Goal: Information Seeking & Learning: Learn about a topic

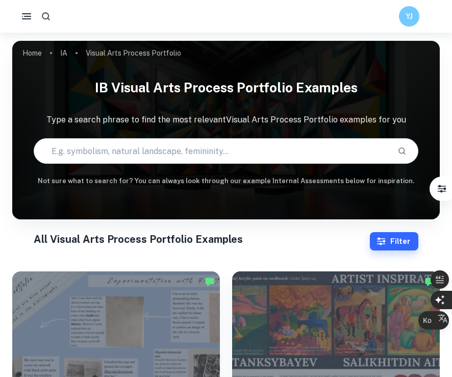
click at [46, 20] on icon "button" at bounding box center [46, 16] width 11 height 11
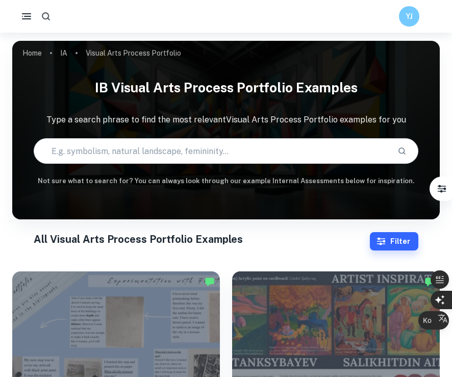
click at [26, 17] on icon "button" at bounding box center [26, 16] width 12 height 12
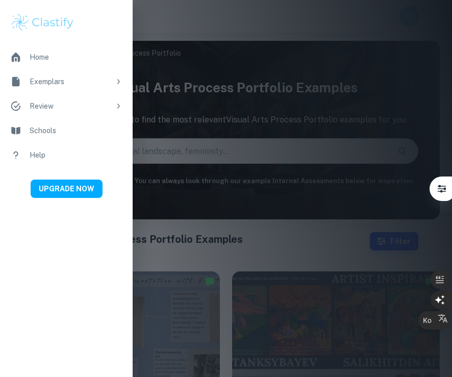
click at [52, 83] on div "Exemplars" at bounding box center [70, 81] width 81 height 11
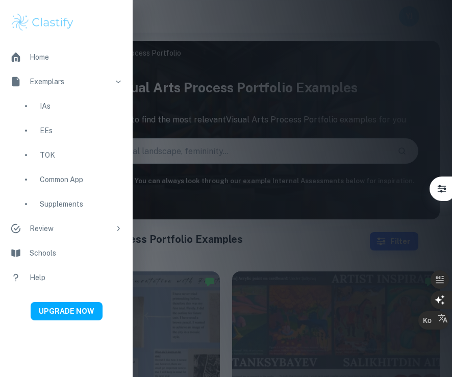
click at [46, 108] on div "IAs" at bounding box center [81, 105] width 83 height 11
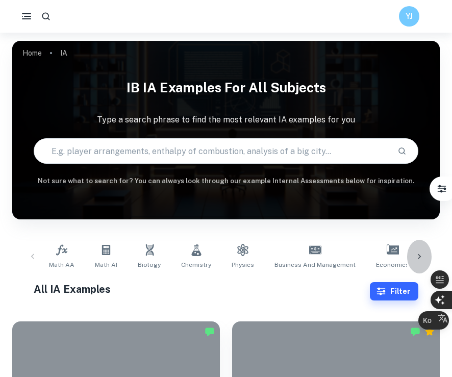
click at [391, 255] on icon at bounding box center [419, 256] width 10 height 10
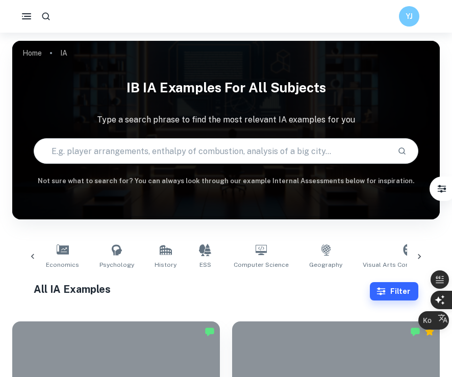
scroll to position [0, 354]
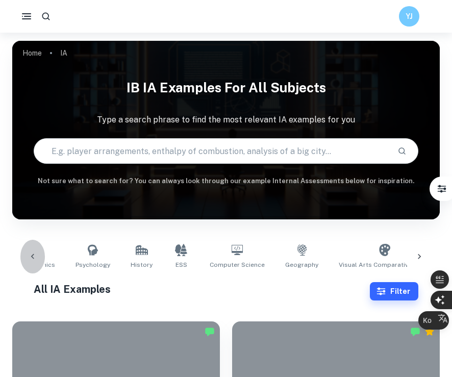
click at [36, 254] on icon at bounding box center [33, 256] width 10 height 10
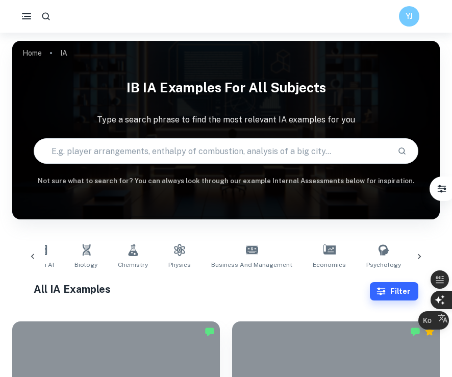
scroll to position [0, 0]
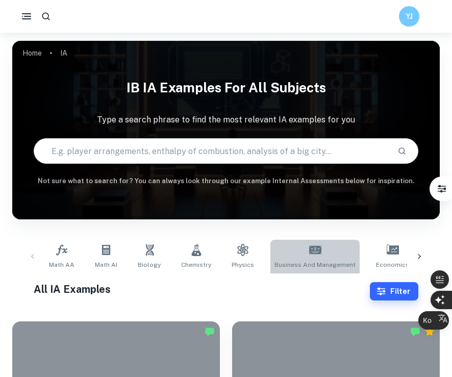
click at [311, 250] on icon at bounding box center [315, 250] width 12 height 8
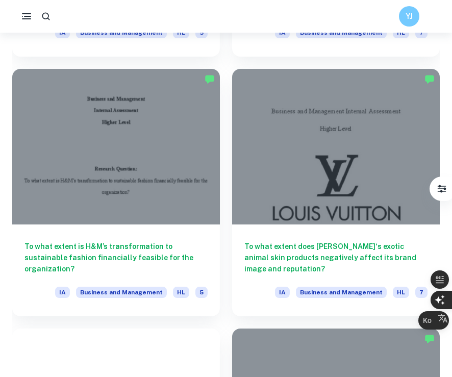
scroll to position [2336, 0]
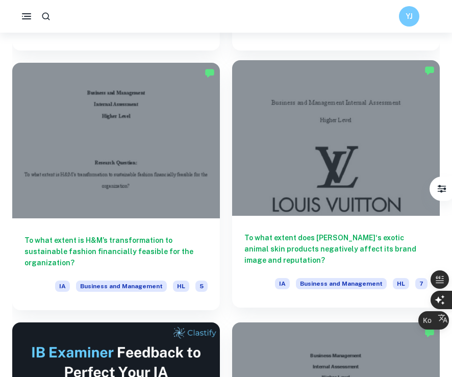
click at [288, 236] on h6 "To what extent does [PERSON_NAME]‘s exotic animal skin products negatively affe…" at bounding box center [335, 249] width 183 height 34
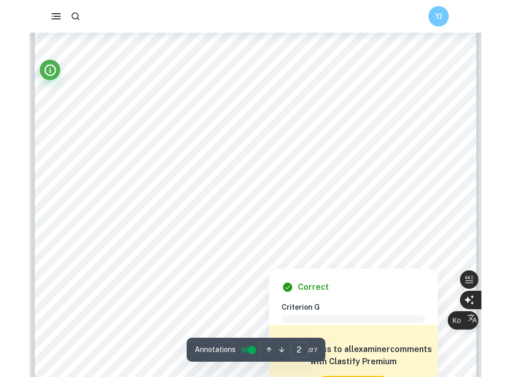
scroll to position [800, 0]
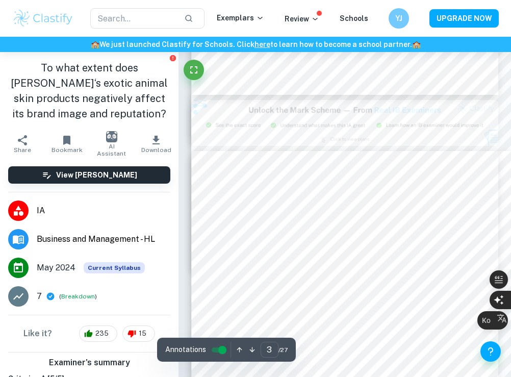
type input "2"
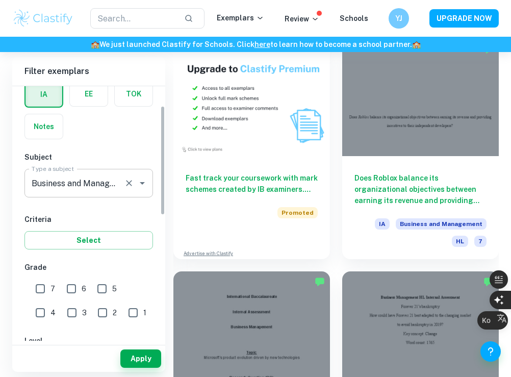
scroll to position [46, 0]
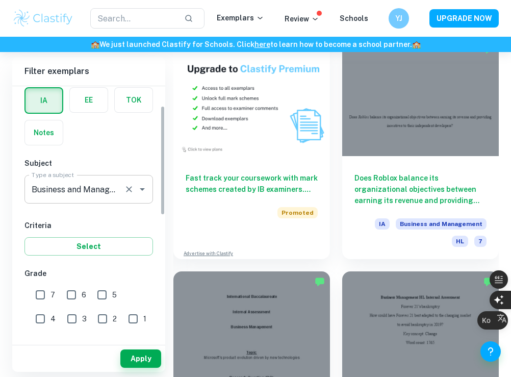
click at [116, 195] on input "Business and Management" at bounding box center [74, 189] width 91 height 19
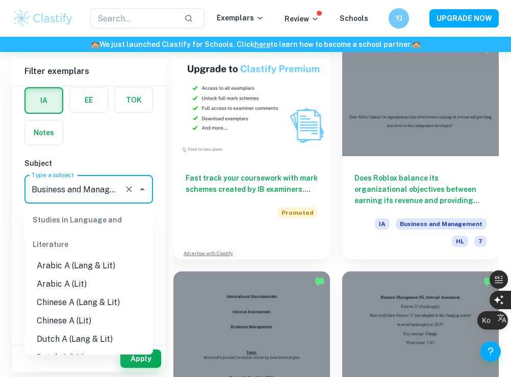
scroll to position [863, 0]
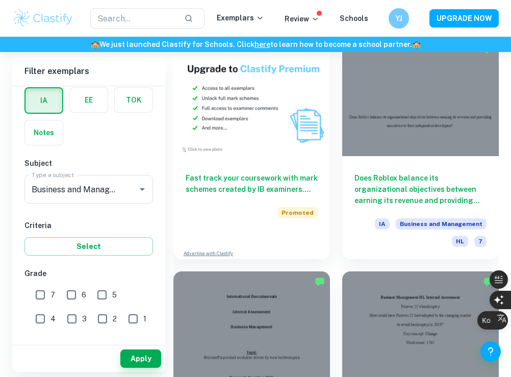
click at [119, 150] on div "IB College Category IA EE TOK Notes Subject Type a subject Business and Managem…" at bounding box center [88, 335] width 153 height 590
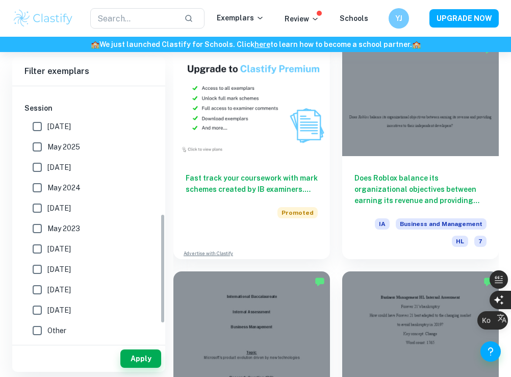
scroll to position [157, 0]
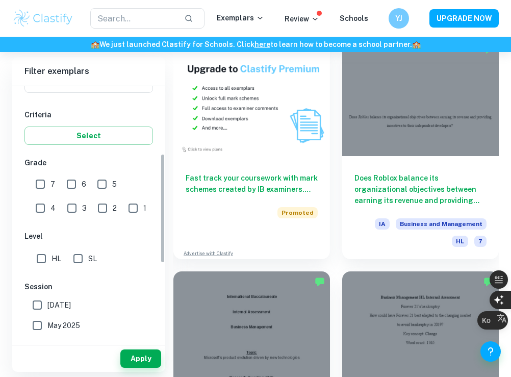
click at [169, 262] on div "Filter exemplars IB College Category IA EE TOK Notes Subject Type a subject Bus…" at bounding box center [255, 169] width 487 height 5381
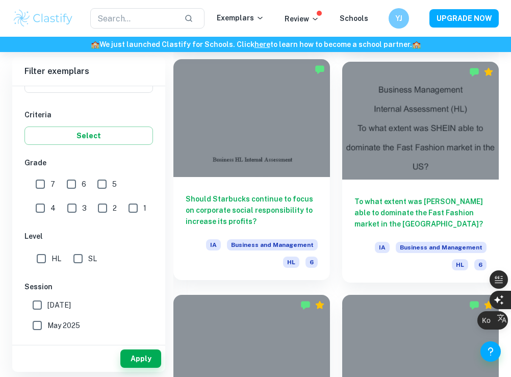
scroll to position [3308, 0]
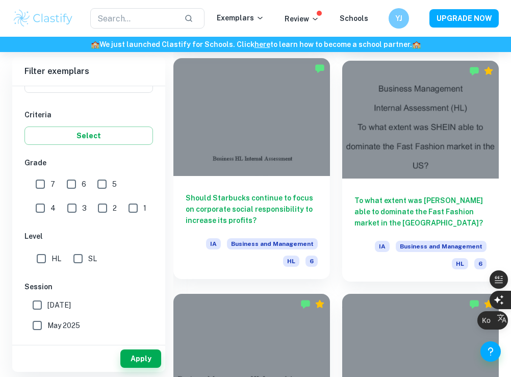
click at [288, 195] on h6 "Should Starbucks continue to focus on corporate social responsibility to increa…" at bounding box center [252, 209] width 132 height 34
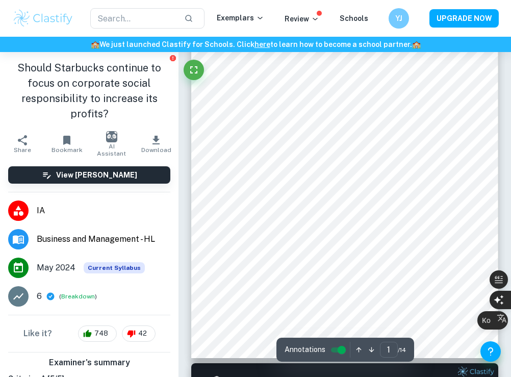
scroll to position [459, 0]
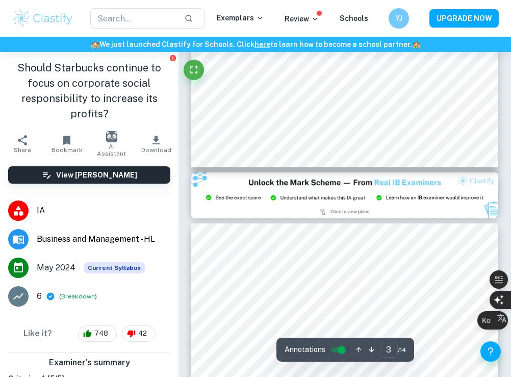
type input "2"
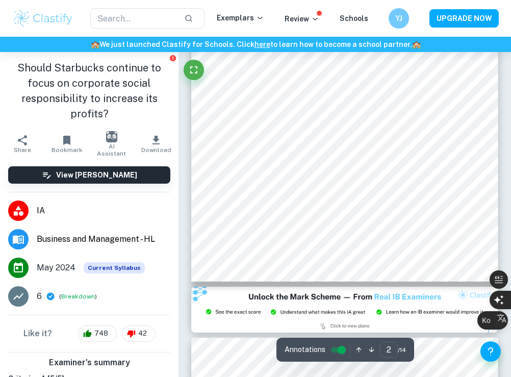
scroll to position [829, 0]
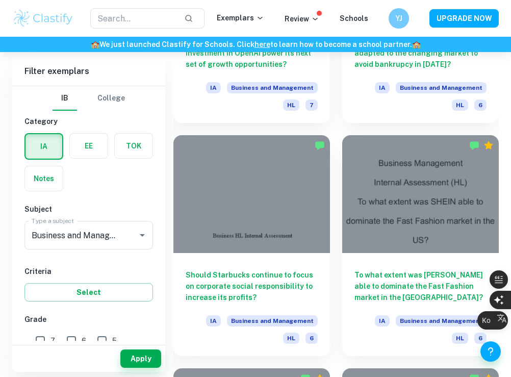
scroll to position [3136, 0]
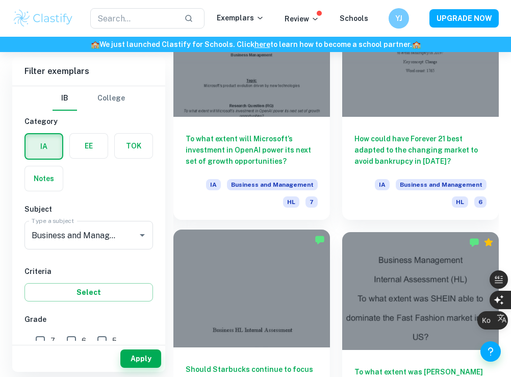
click at [259, 284] on div at bounding box center [251, 287] width 157 height 117
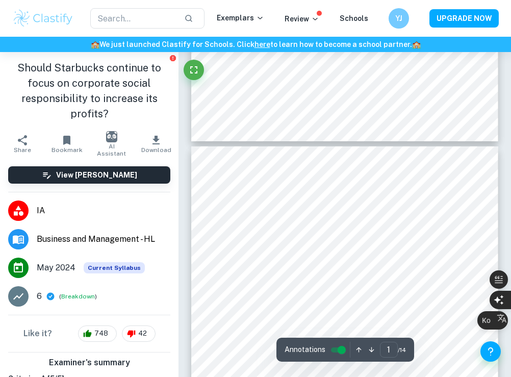
type input "2"
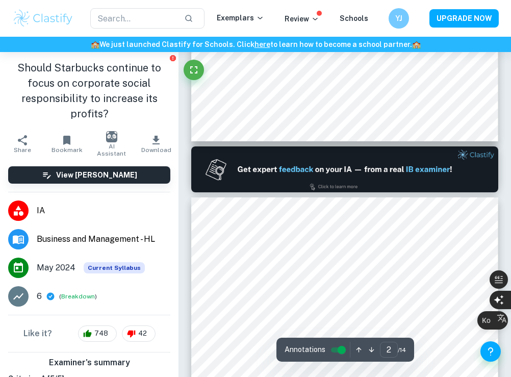
scroll to position [504, 0]
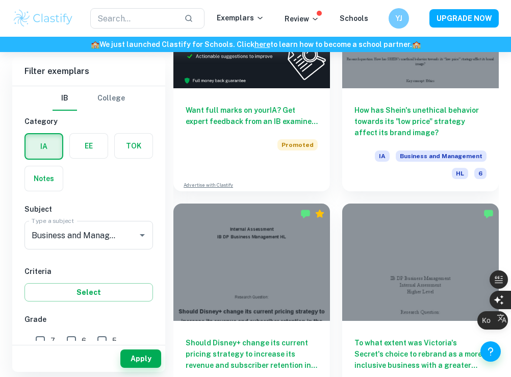
scroll to position [4505, 0]
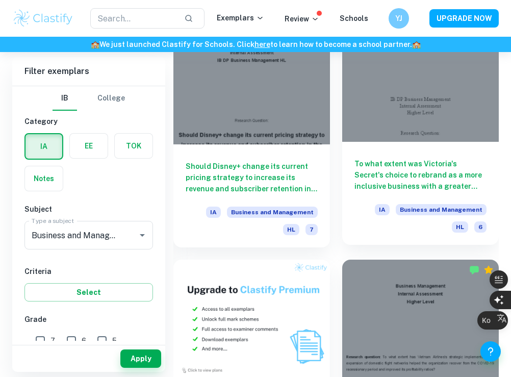
click at [378, 190] on h6 "To what extent was Victoria's Secret's choice to rebrand as a more inclusive bu…" at bounding box center [420, 175] width 132 height 34
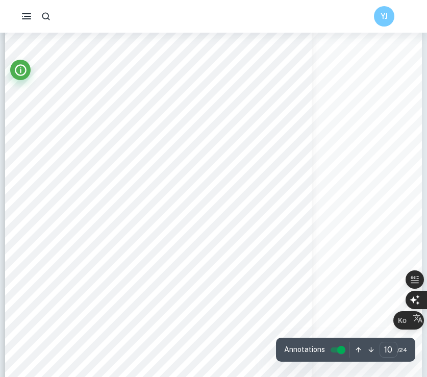
scroll to position [5122, 0]
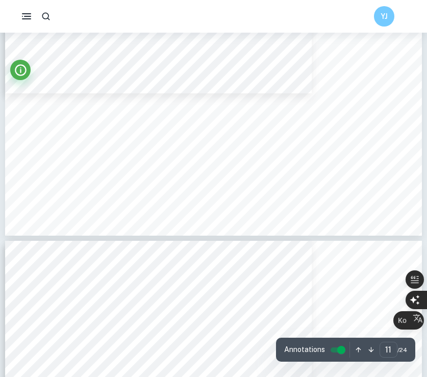
type input "12"
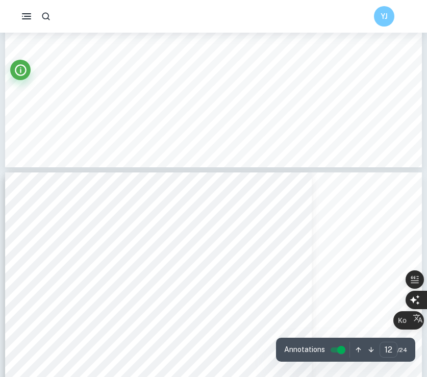
scroll to position [6116, 0]
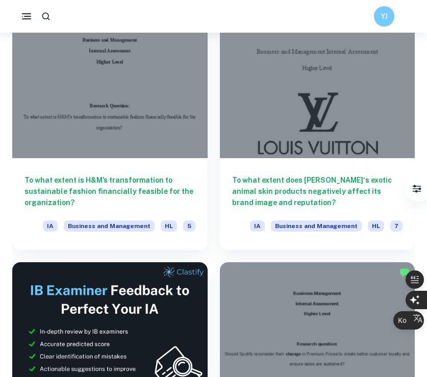
scroll to position [2269, 0]
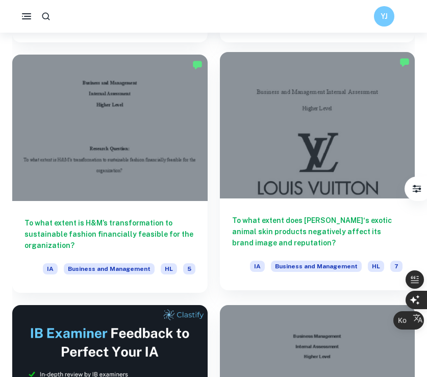
click at [267, 215] on h6 "To what extent does [PERSON_NAME]‘s exotic animal skin products negatively affe…" at bounding box center [317, 232] width 171 height 34
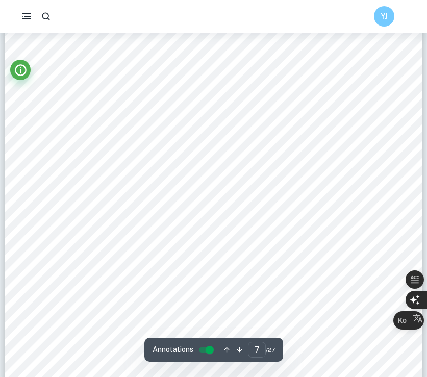
scroll to position [3600, 0]
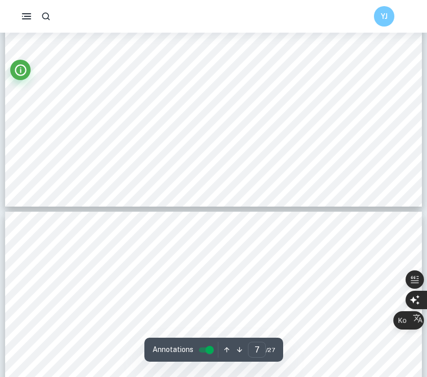
type input "6"
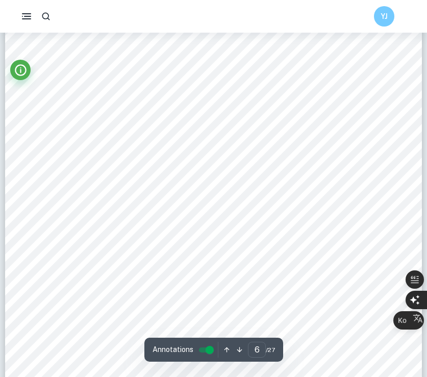
scroll to position [2945, 0]
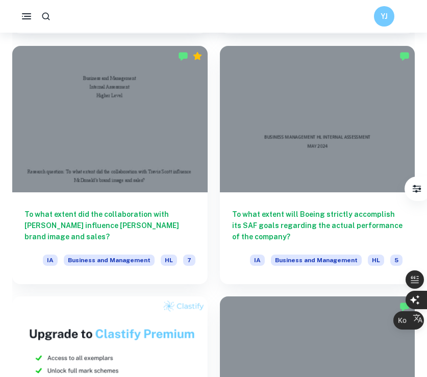
scroll to position [2811, 0]
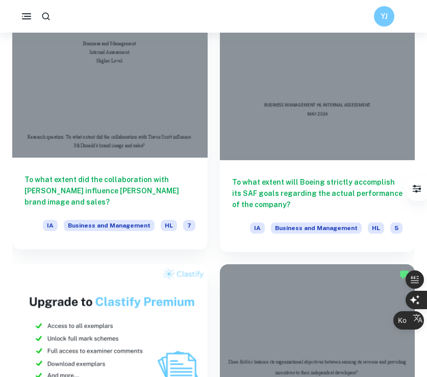
click at [144, 154] on div at bounding box center [109, 84] width 195 height 146
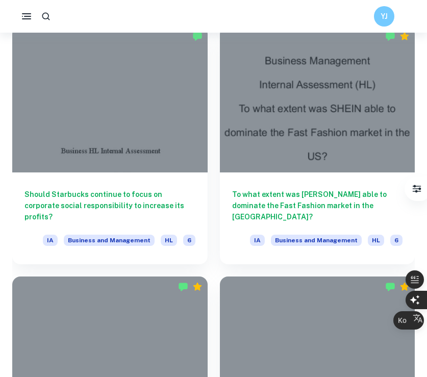
scroll to position [3516, 0]
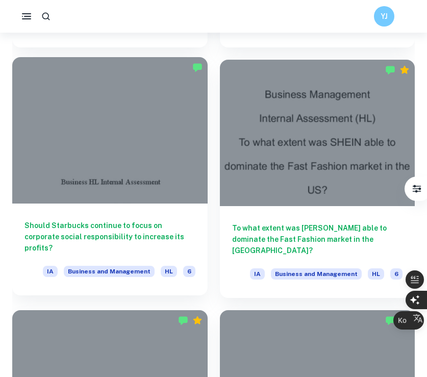
click at [167, 233] on h6 "Should Starbucks continue to focus on corporate social responsibility to increa…" at bounding box center [109, 237] width 171 height 34
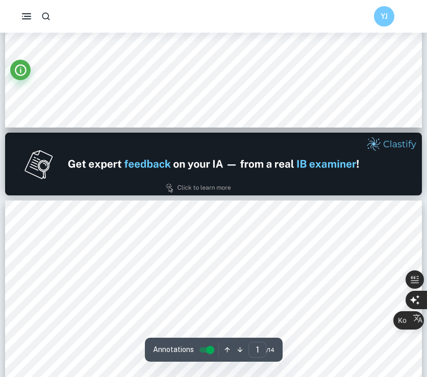
type input "2"
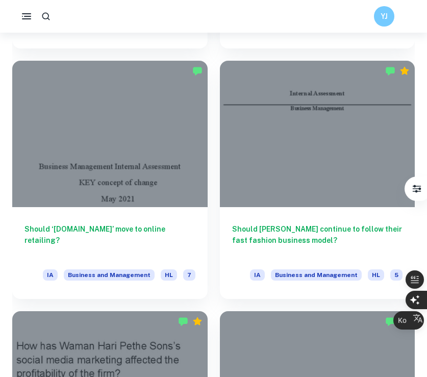
scroll to position [4025, 0]
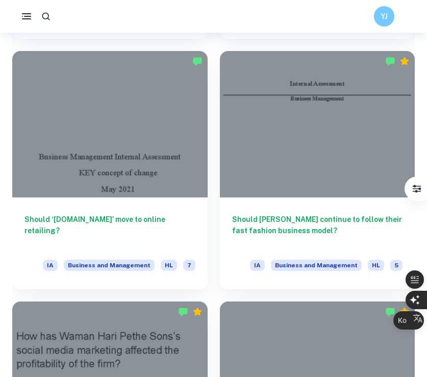
click at [212, 254] on div "Should [PERSON_NAME] continue to follow their fast fashion business model? IA B…" at bounding box center [312, 164] width 208 height 250
click at [211, 227] on div "Should [PERSON_NAME] continue to follow their fast fashion business model? IA B…" at bounding box center [312, 164] width 208 height 250
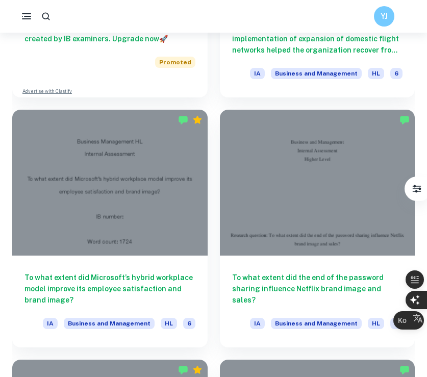
scroll to position [5235, 0]
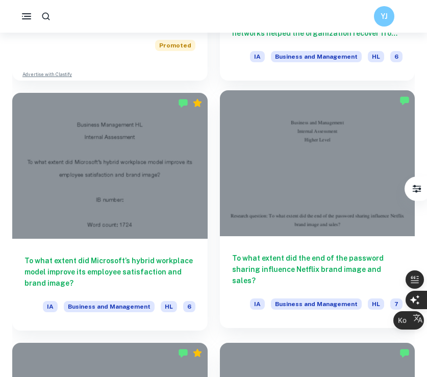
click at [252, 269] on h6 "To what extent did the end of the password sharing influence Netflix brand imag…" at bounding box center [317, 269] width 171 height 34
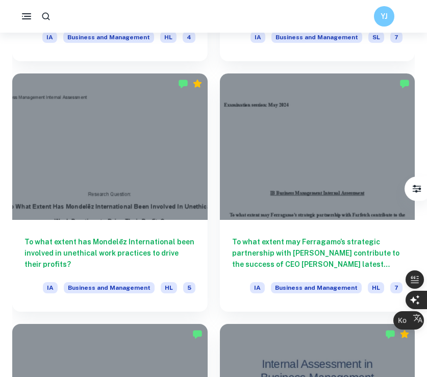
scroll to position [5757, 0]
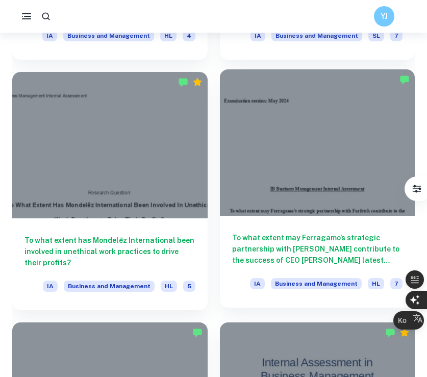
click at [273, 188] on div at bounding box center [317, 142] width 195 height 146
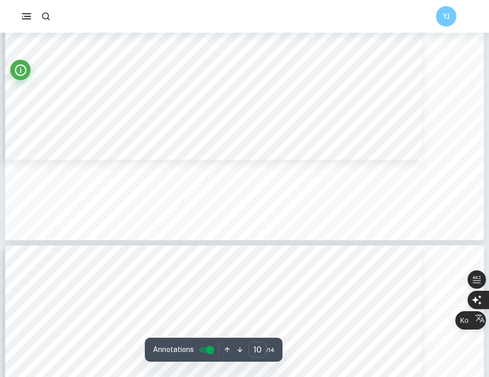
scroll to position [6287, 0]
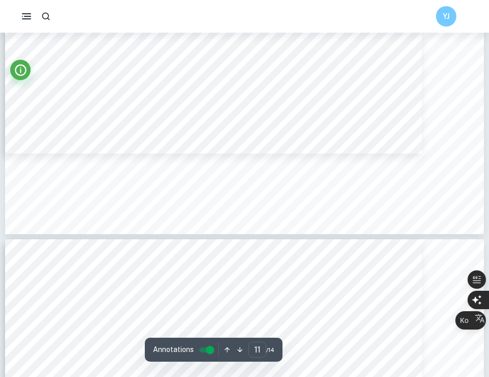
type input "12"
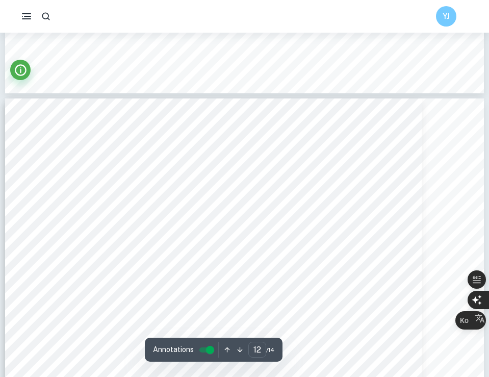
scroll to position [7086, 0]
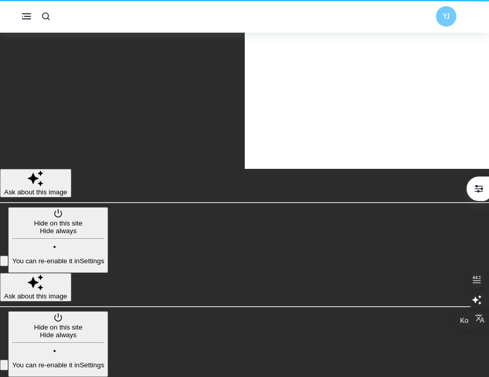
scroll to position [5757, 0]
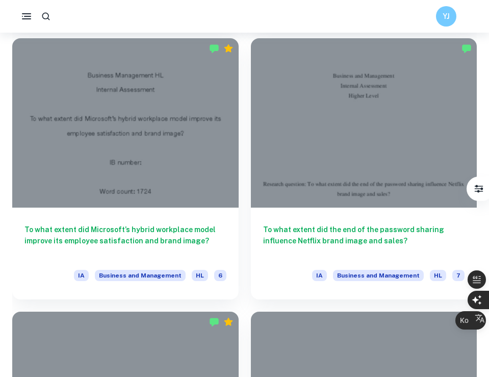
click at [247, 183] on div "To what extent did the end of the password sharing influence Netflix brand imag…" at bounding box center [358, 163] width 239 height 274
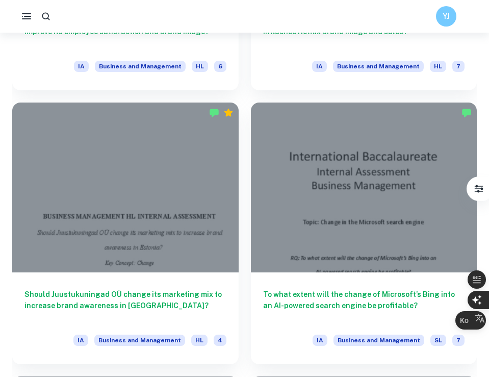
scroll to position [5970, 0]
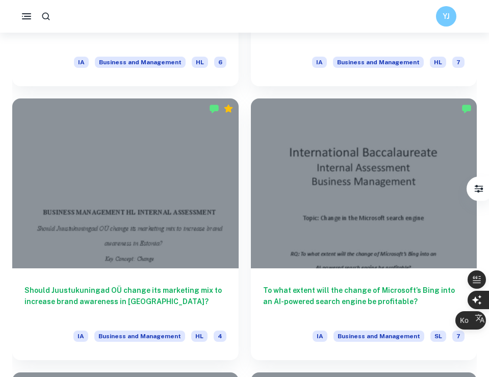
click at [247, 183] on div "To what extent will the change of Microsoft’s Bing into an AI-powered search en…" at bounding box center [358, 223] width 239 height 274
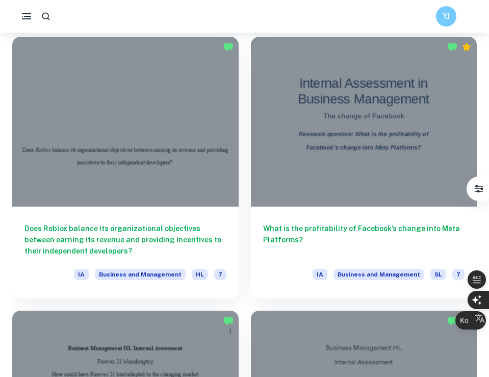
scroll to position [6581, 0]
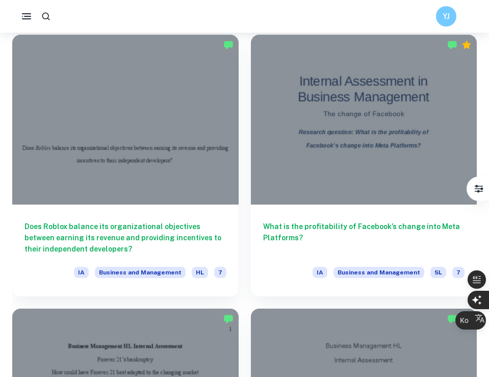
click at [244, 189] on div "What is the profitability of Facebook’s change into Meta Platforms? IA Business…" at bounding box center [358, 159] width 239 height 274
click at [243, 40] on div "What is the profitability of Facebook’s change into Meta Platforms? IA Business…" at bounding box center [358, 159] width 239 height 274
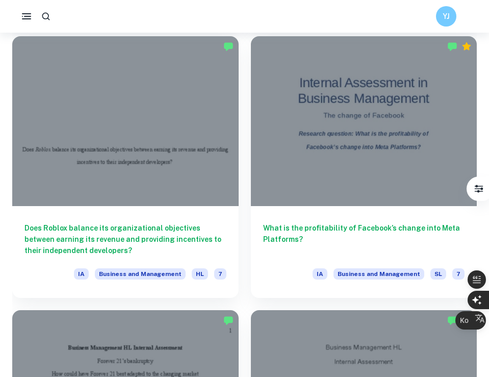
scroll to position [6576, 0]
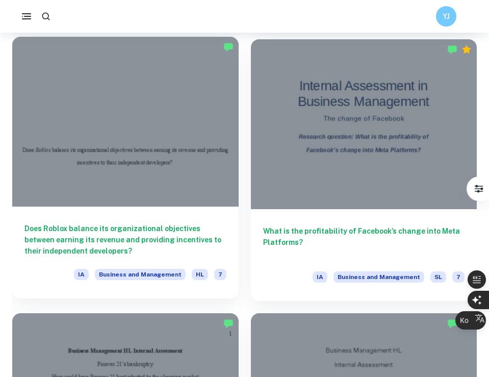
click at [167, 206] on div at bounding box center [125, 122] width 226 height 170
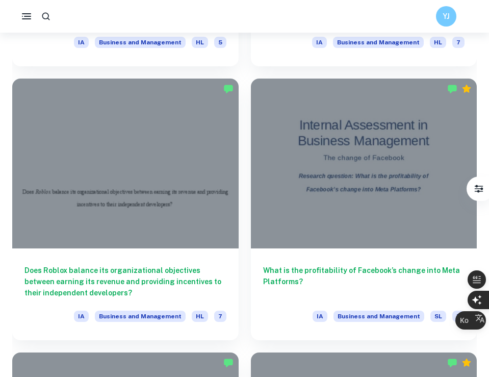
scroll to position [6648, 0]
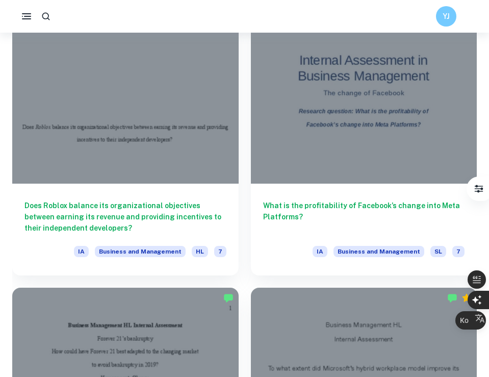
click at [242, 152] on div "What is the profitability of Facebook’s change into Meta Platforms? IA Business…" at bounding box center [358, 139] width 239 height 274
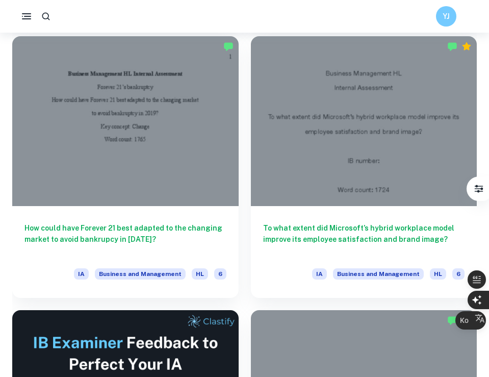
scroll to position [6851, 0]
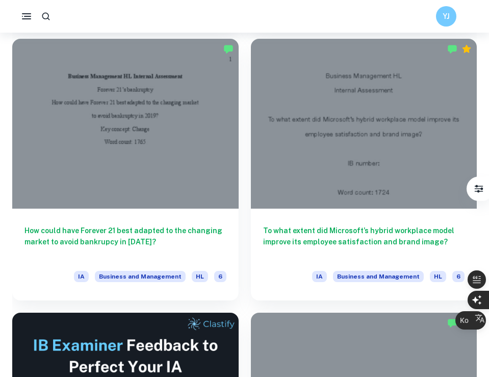
click at [243, 168] on div "To what extent did Microsoft’s hybrid workplace model improve its employee sati…" at bounding box center [358, 164] width 239 height 274
click at [242, 155] on div "To what extent did Microsoft’s hybrid workplace model improve its employee sati…" at bounding box center [358, 164] width 239 height 274
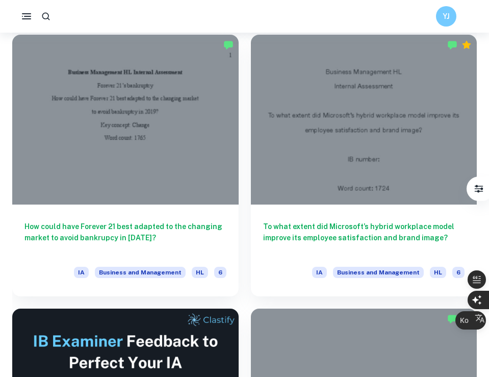
scroll to position [6847, 0]
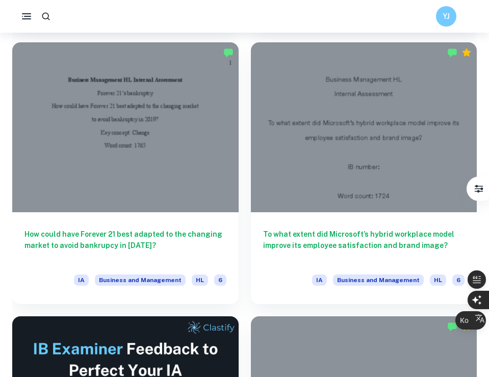
click at [243, 171] on div "To what extent did Microsoft’s hybrid workplace model improve its employee sati…" at bounding box center [358, 167] width 239 height 274
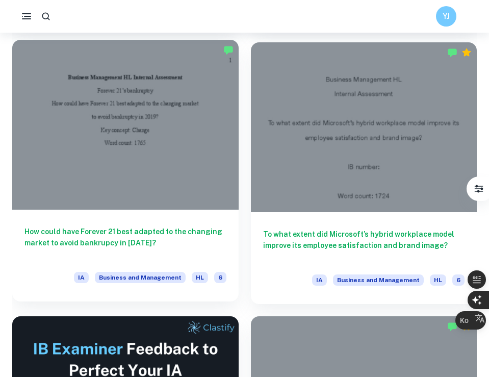
click at [201, 227] on h6 "How could have Forever 21 best adapted to the changing market to avoid bankrupc…" at bounding box center [125, 243] width 202 height 34
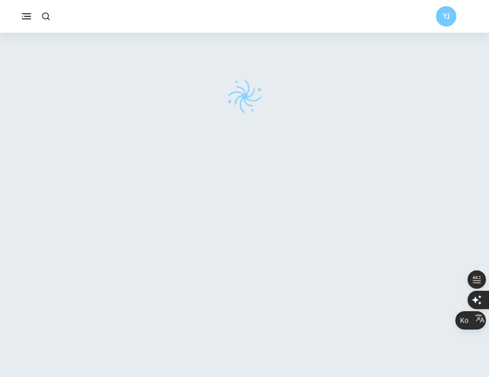
click at [206, 12] on div "YJ" at bounding box center [244, 16] width 489 height 20
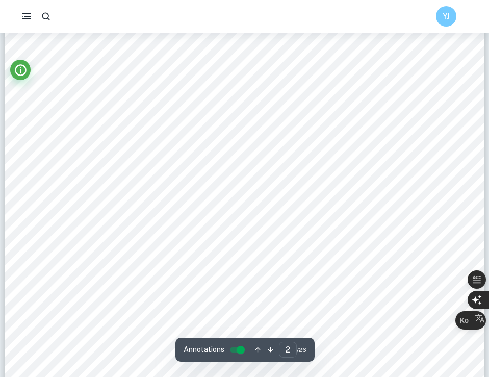
scroll to position [800, 0]
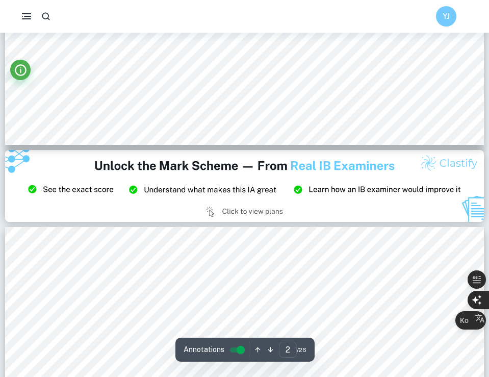
type input "3"
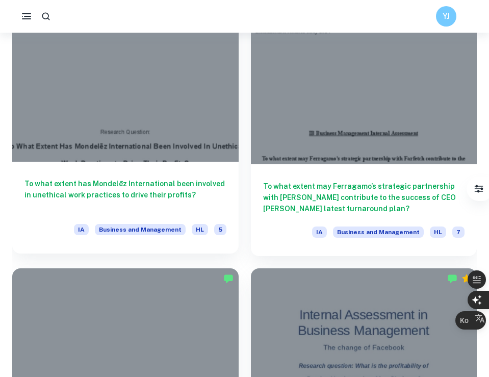
scroll to position [6455, 0]
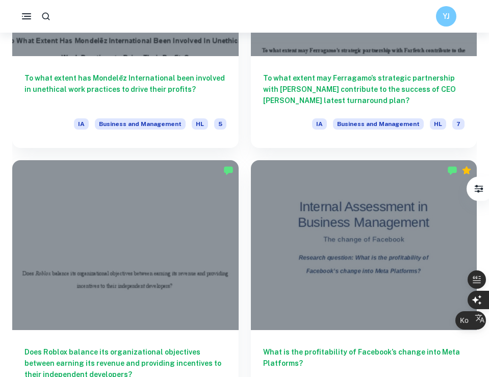
click at [246, 152] on div "What is the profitability of Facebook’s change into Meta Platforms? IA Business…" at bounding box center [358, 285] width 239 height 274
click at [242, 152] on div "What is the profitability of Facebook’s change into Meta Platforms? IA Business…" at bounding box center [358, 285] width 239 height 274
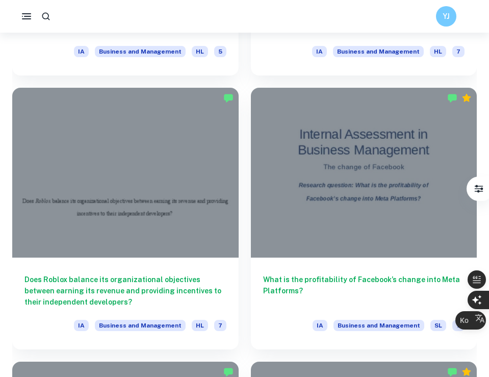
scroll to position [6601, 0]
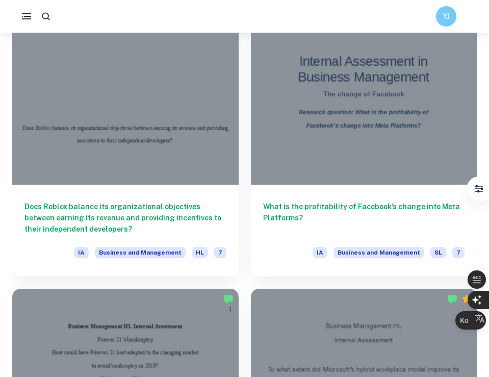
click at [244, 226] on div "What is the profitability of Facebook’s change into Meta Platforms? IA Business…" at bounding box center [358, 140] width 239 height 274
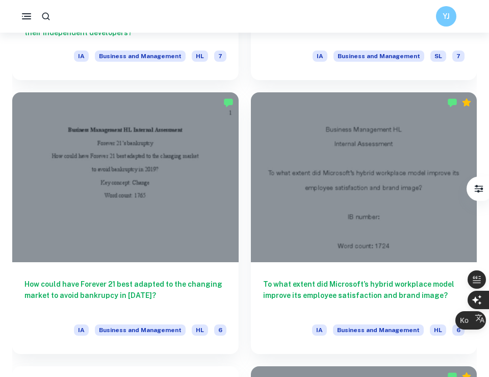
click at [242, 221] on div "To what extent did Microsoft’s hybrid workplace model improve its employee sati…" at bounding box center [358, 217] width 239 height 274
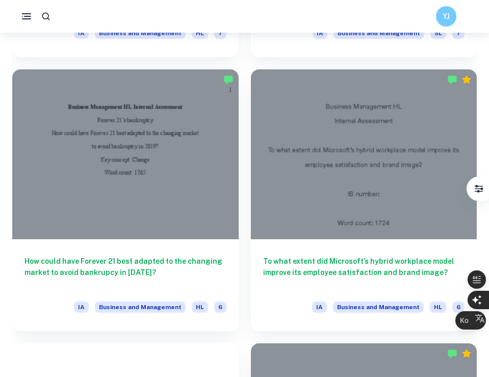
scroll to position [6824, 0]
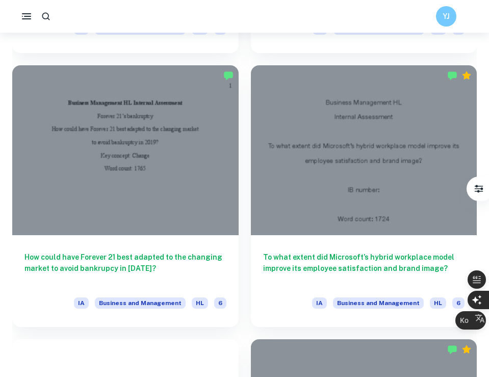
click at [243, 219] on div "To what extent did Microsoft’s hybrid workplace model improve its employee sati…" at bounding box center [358, 190] width 239 height 274
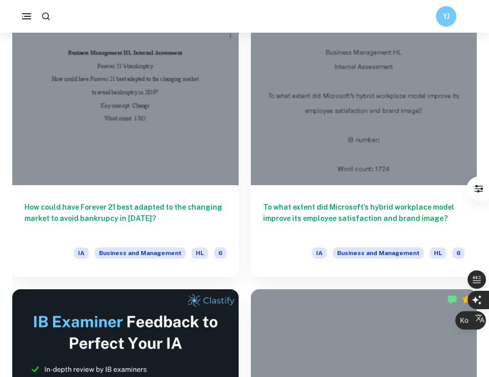
scroll to position [6875, 0]
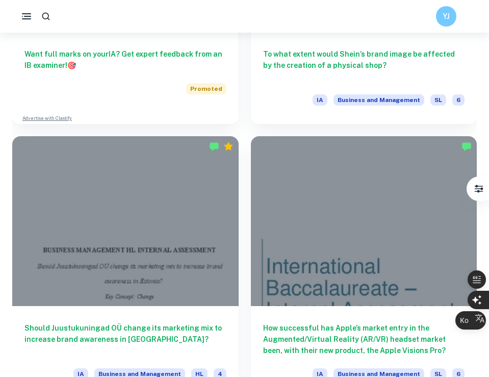
click at [243, 219] on div "How successful has Apple’s market entry in the Augmented/Virtual Reality (AR/VR…" at bounding box center [358, 261] width 239 height 274
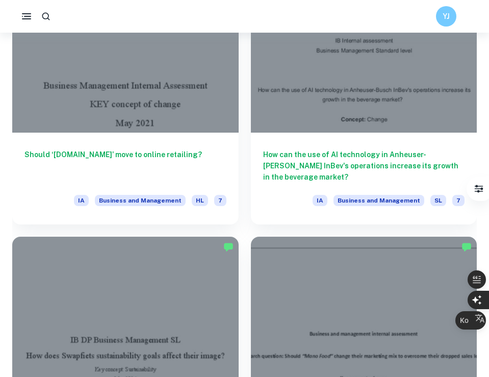
scroll to position [8023, 0]
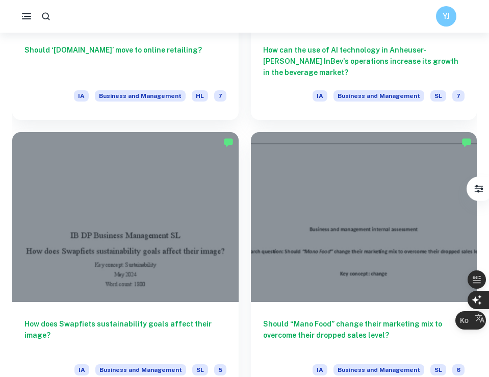
click at [241, 227] on div "Should “Mano Food” change their marketing mix to overcome their dropped sales l…" at bounding box center [358, 257] width 239 height 274
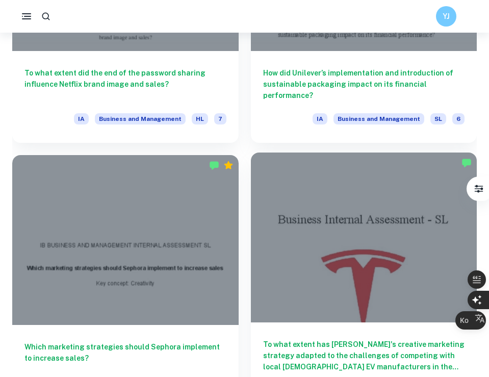
scroll to position [8663, 0]
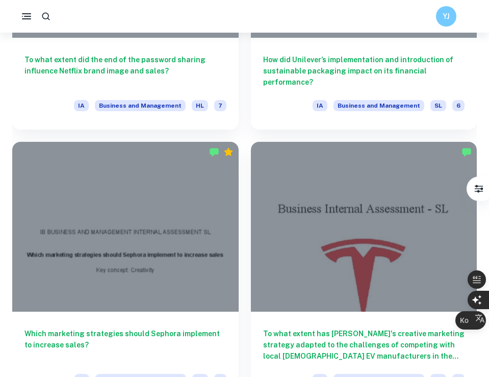
click at [244, 197] on div "To what extent has [PERSON_NAME]'s creative marketing strategy adapted to the c…" at bounding box center [358, 267] width 239 height 274
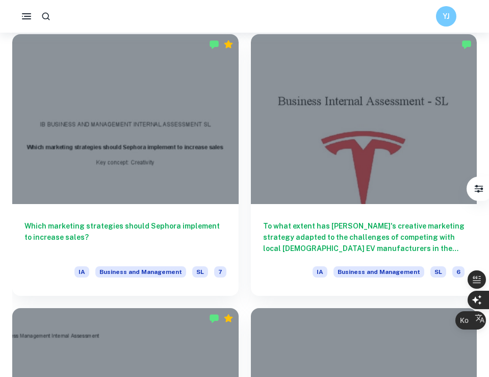
scroll to position [8772, 0]
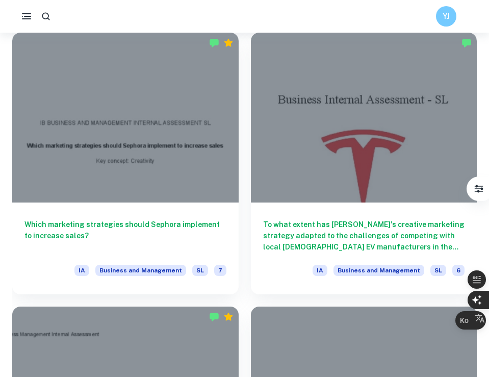
click at [242, 134] on div "To what extent has [PERSON_NAME]'s creative marketing strategy adapted to the c…" at bounding box center [358, 157] width 239 height 274
click at [241, 133] on div "To what extent has [PERSON_NAME]'s creative marketing strategy adapted to the c…" at bounding box center [358, 157] width 239 height 274
click at [243, 133] on div "To what extent has [PERSON_NAME]'s creative marketing strategy adapted to the c…" at bounding box center [358, 157] width 239 height 274
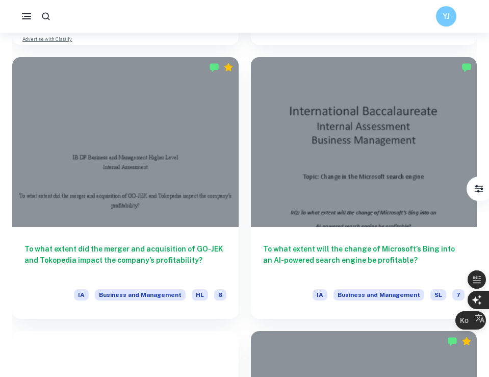
scroll to position [9571, 0]
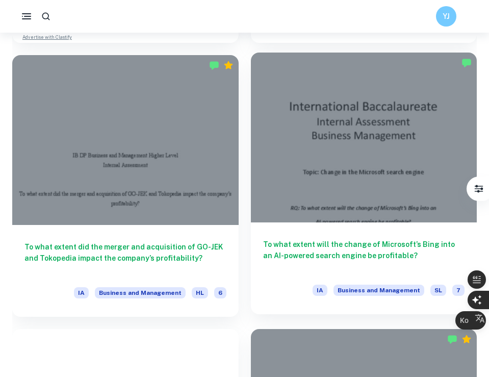
click at [261, 237] on div "To what extent will the change of Microsoft’s Bing into an AI-powered search en…" at bounding box center [364, 268] width 226 height 92
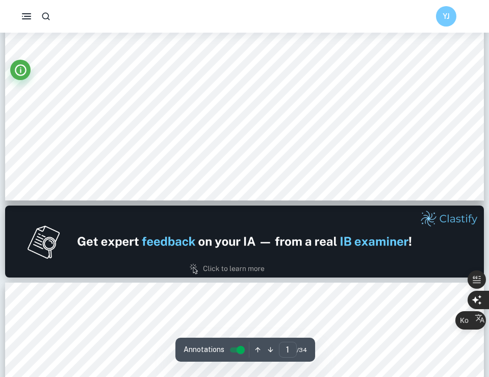
type input "2"
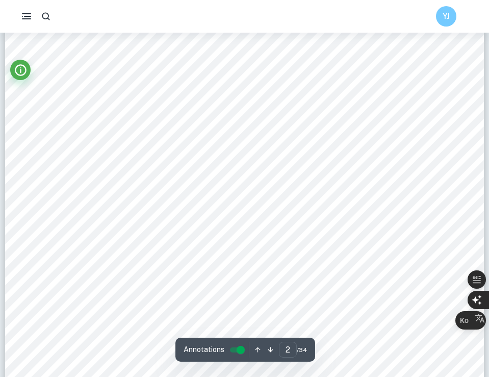
scroll to position [829, 0]
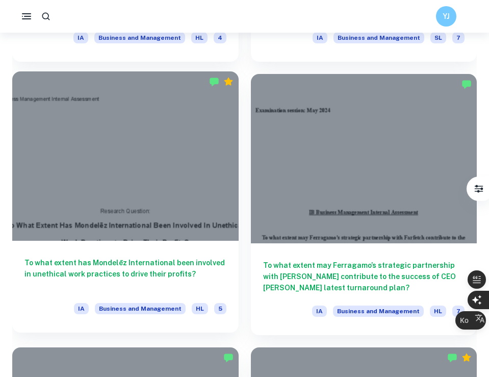
scroll to position [6544, 0]
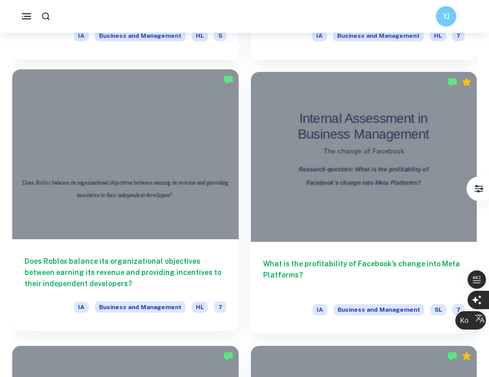
click at [238, 164] on div at bounding box center [125, 154] width 226 height 170
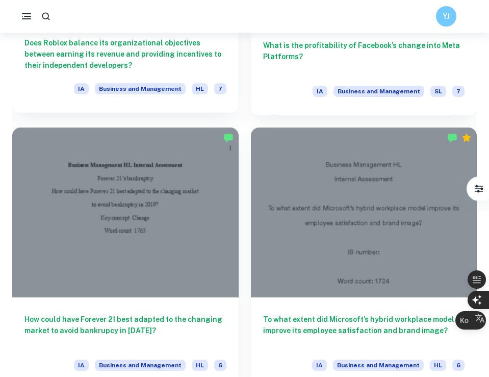
scroll to position [6938, 0]
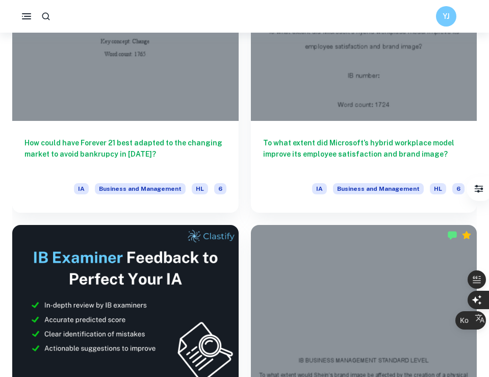
click at [241, 213] on div "To what extent would [PERSON_NAME] brand image be affected by the creation of a…" at bounding box center [358, 350] width 239 height 274
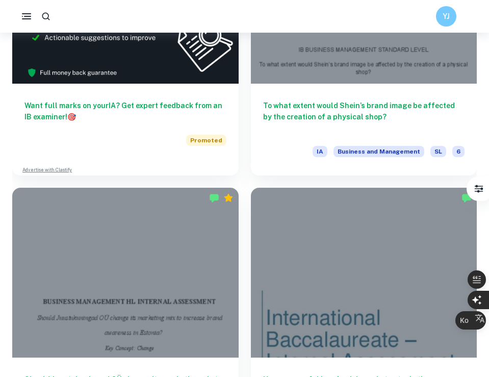
scroll to position [7272, 0]
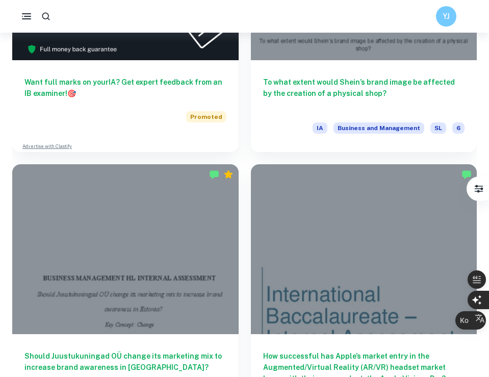
click at [241, 156] on div "How successful has Apple’s market entry in the Augmented/Virtual Reality (AR/VR…" at bounding box center [358, 289] width 239 height 274
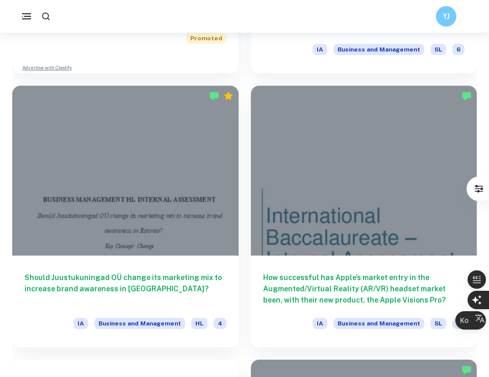
click at [242, 157] on div "How successful has Apple’s market entry in the Augmented/Virtual Reality (AR/VR…" at bounding box center [358, 210] width 239 height 274
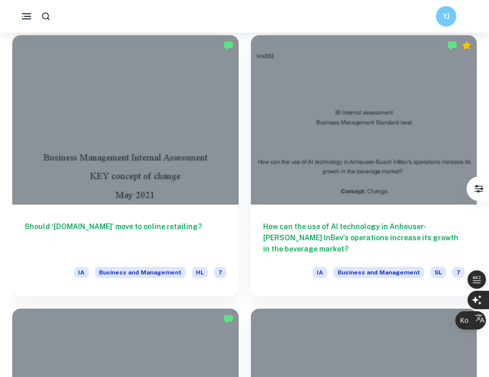
scroll to position [7951, 0]
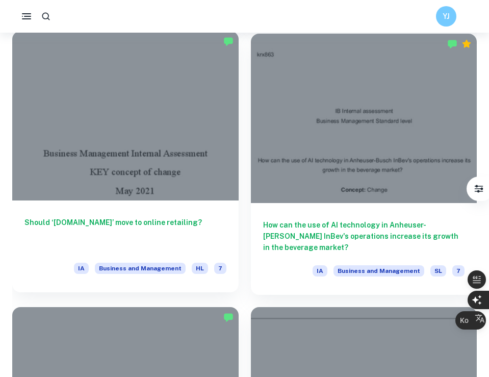
click at [196, 212] on div "Should ‘[DOMAIN_NAME]’ move to online retailing? IA Business and Management HL 7" at bounding box center [125, 246] width 226 height 92
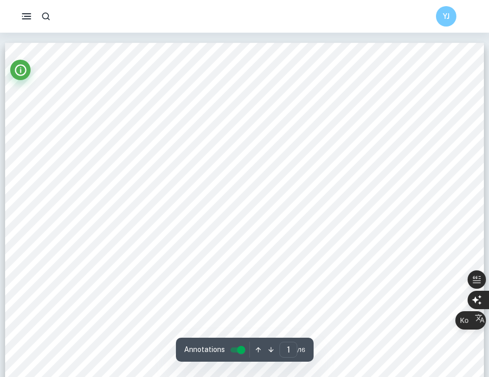
scroll to position [109, 0]
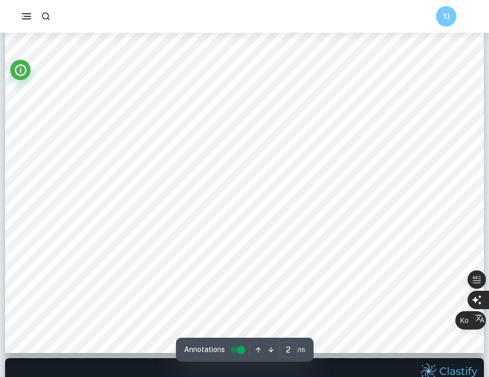
type input "2"
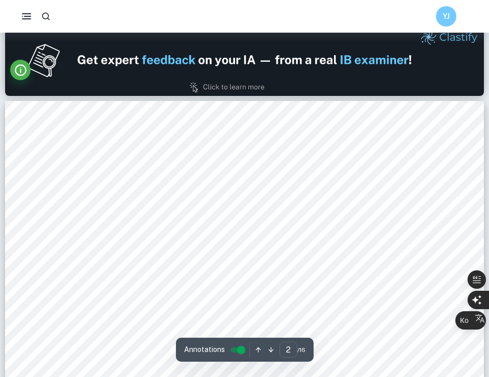
scroll to position [777, 0]
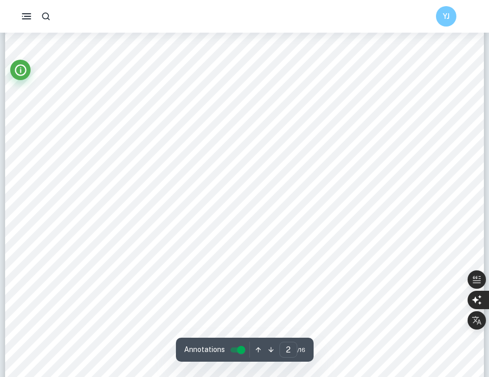
scroll to position [679, 0]
